Goal: Navigation & Orientation: Find specific page/section

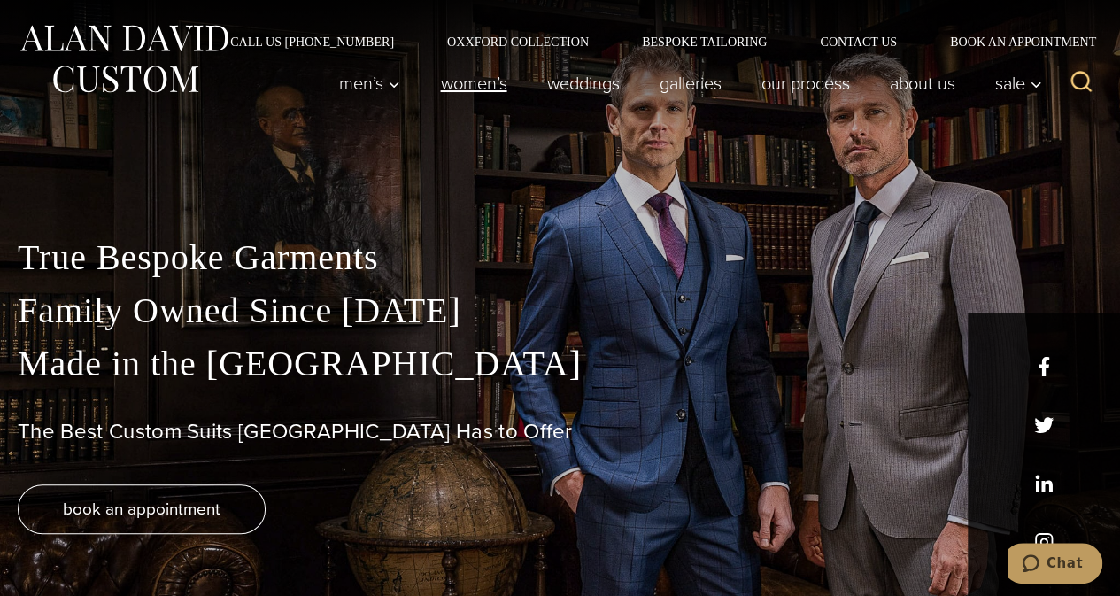
click at [479, 89] on link "Women’s" at bounding box center [474, 83] width 106 height 35
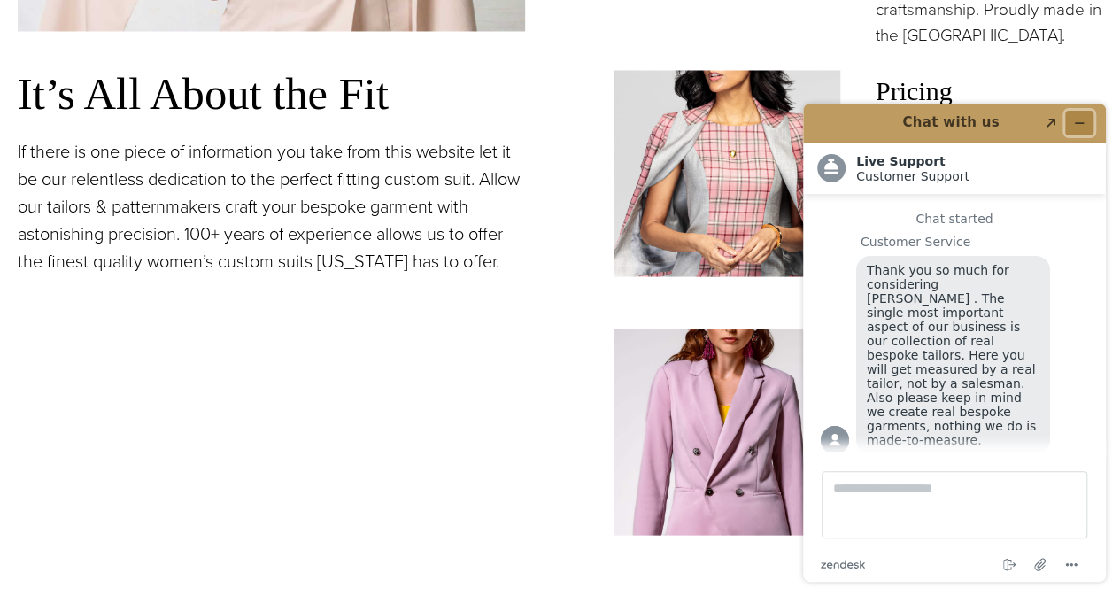
click at [1076, 124] on icon "Minimize widget" at bounding box center [1079, 123] width 12 height 12
